Goal: Information Seeking & Learning: Learn about a topic

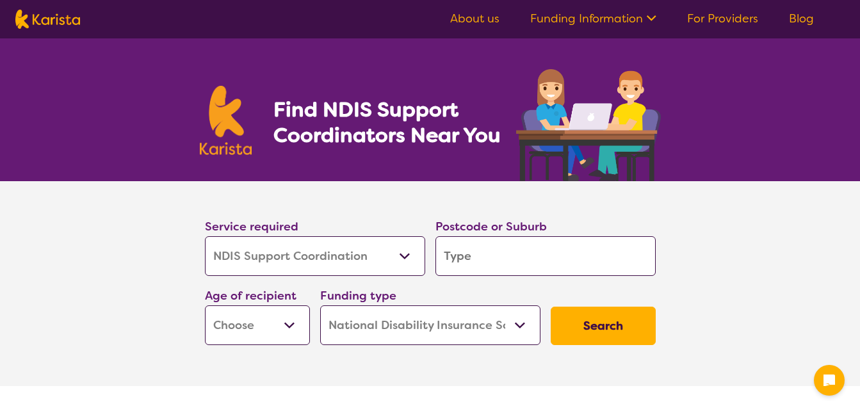
select select "NDIS Support Coordination"
select select "NDIS"
select select "NDIS Support Coordination"
select select "NDIS"
click at [410, 265] on select "Allied Health Assistant Assessment (ADHD or Autism) Behaviour support Counselli…" at bounding box center [315, 256] width 220 height 40
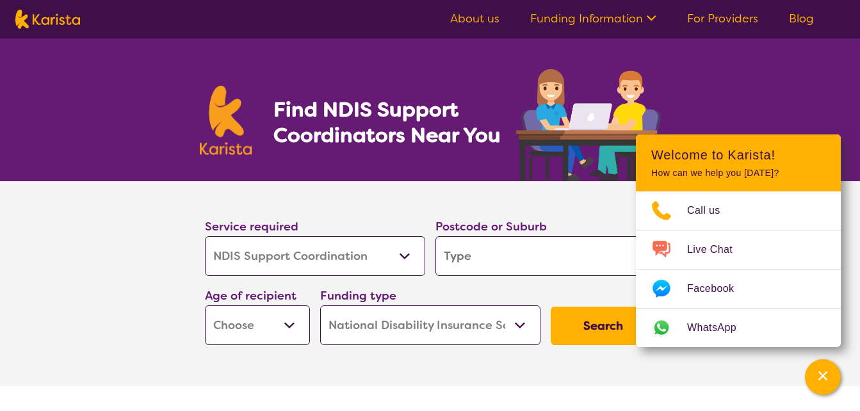
drag, startPoint x: 0, startPoint y: 0, endPoint x: 410, endPoint y: 265, distance: 488.6
click at [410, 265] on select "Allied Health Assistant Assessment (ADHD or Autism) Behaviour support Counselli…" at bounding box center [315, 256] width 220 height 40
click at [464, 264] on input "search" at bounding box center [545, 256] width 220 height 40
type input "4"
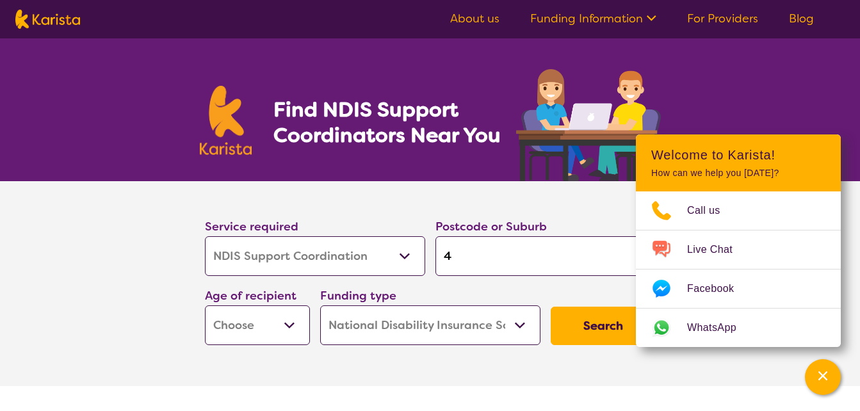
type input "45"
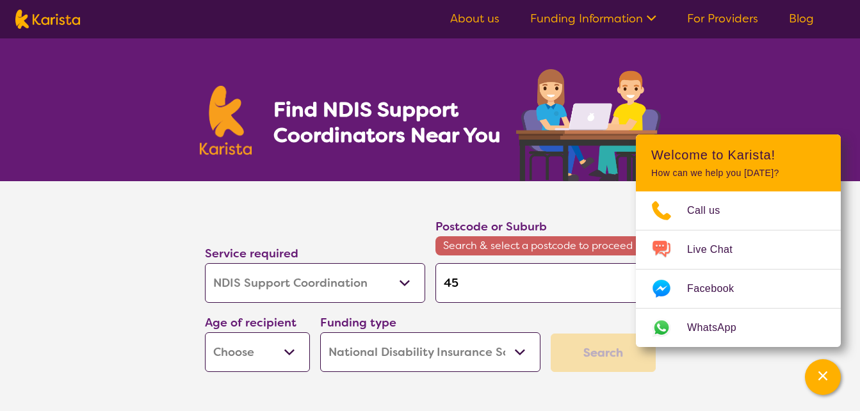
type input "451"
type input "4510"
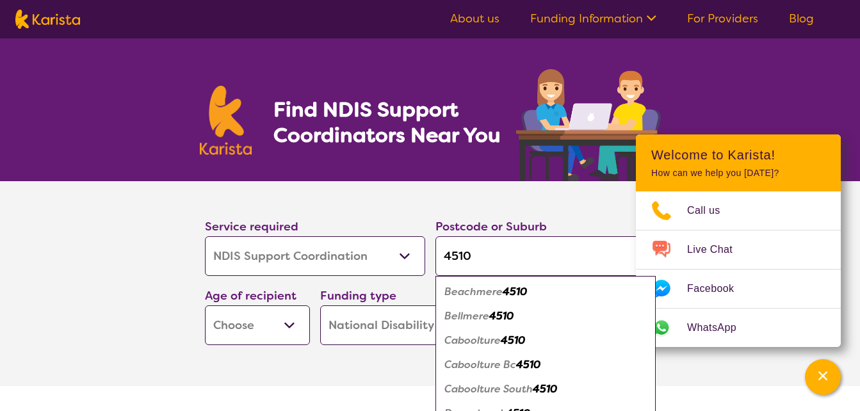
type input "4510"
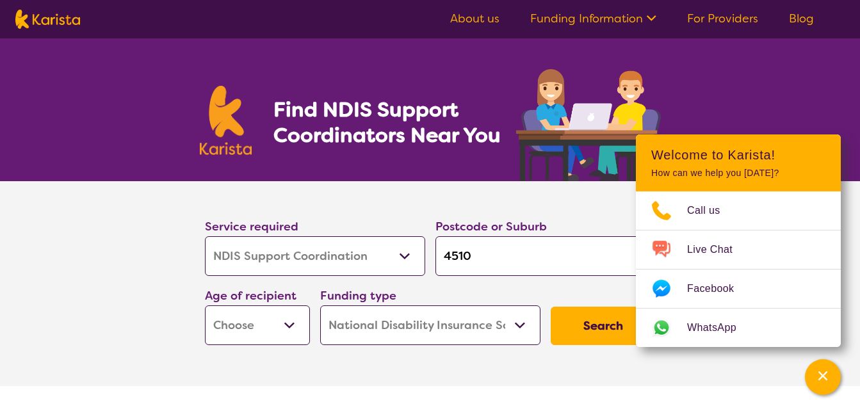
click at [295, 323] on select "Early Childhood - 0 to 9 Child - 10 to 11 Adolescent - 12 to 17 Adult - 18 to 6…" at bounding box center [257, 325] width 105 height 40
select select "AS"
click at [205, 305] on select "Early Childhood - 0 to 9 Child - 10 to 11 Adolescent - 12 to 17 Adult - 18 to 6…" at bounding box center [257, 325] width 105 height 40
select select "AS"
click at [599, 327] on button "Search" at bounding box center [603, 326] width 105 height 38
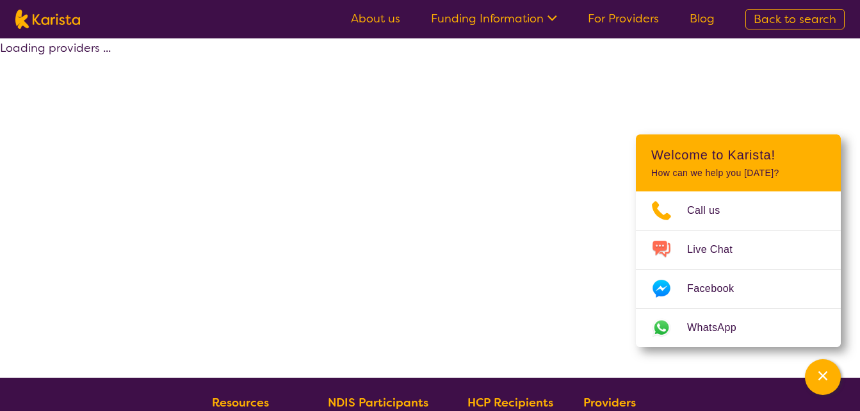
select select "NDIS"
select select "NDIS Support Coordination"
select select "AS"
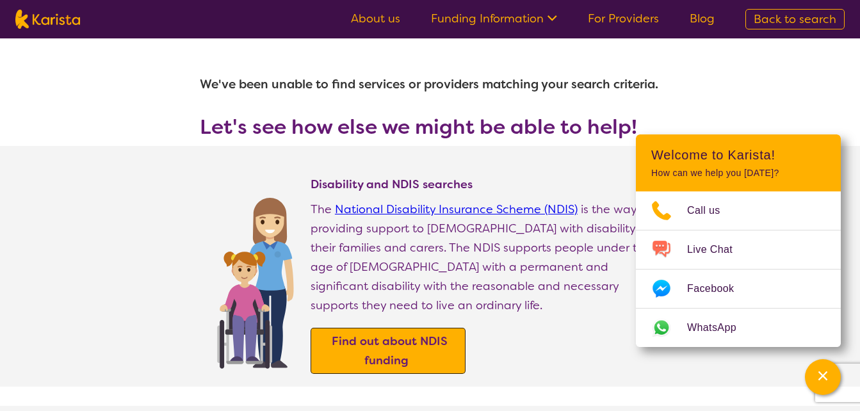
click at [403, 334] on b "Find out about NDIS funding" at bounding box center [390, 351] width 116 height 35
select select "NDIS Support Coordination"
select select "AS"
select select "NDIS"
select select "NDIS Support Coordination"
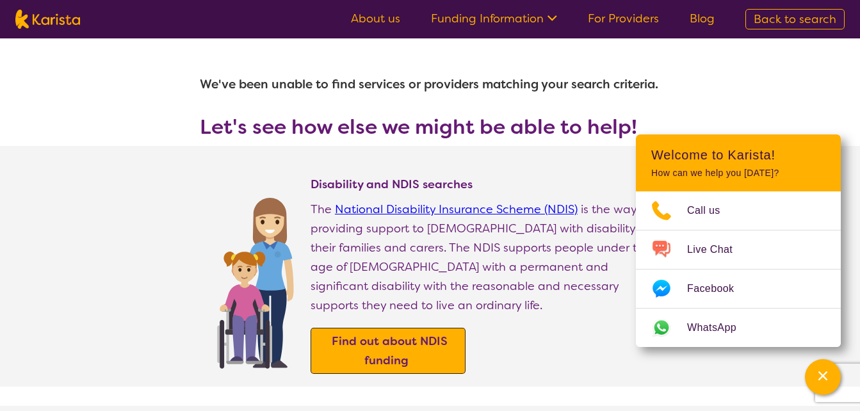
select select "AS"
select select "NDIS"
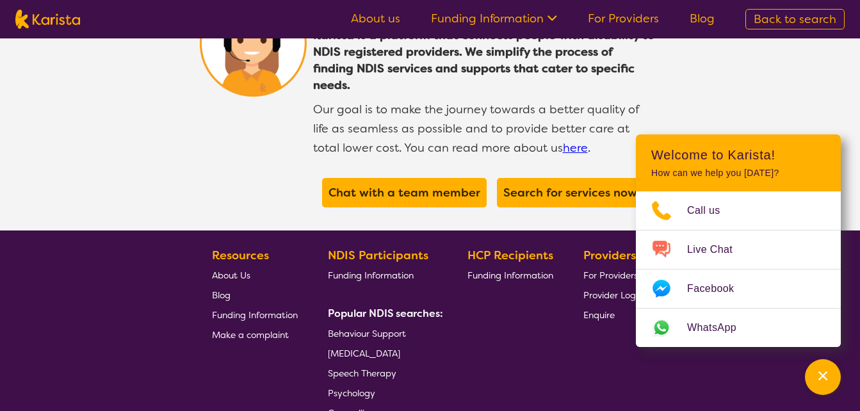
scroll to position [2541, 0]
